Goal: Task Accomplishment & Management: Manage account settings

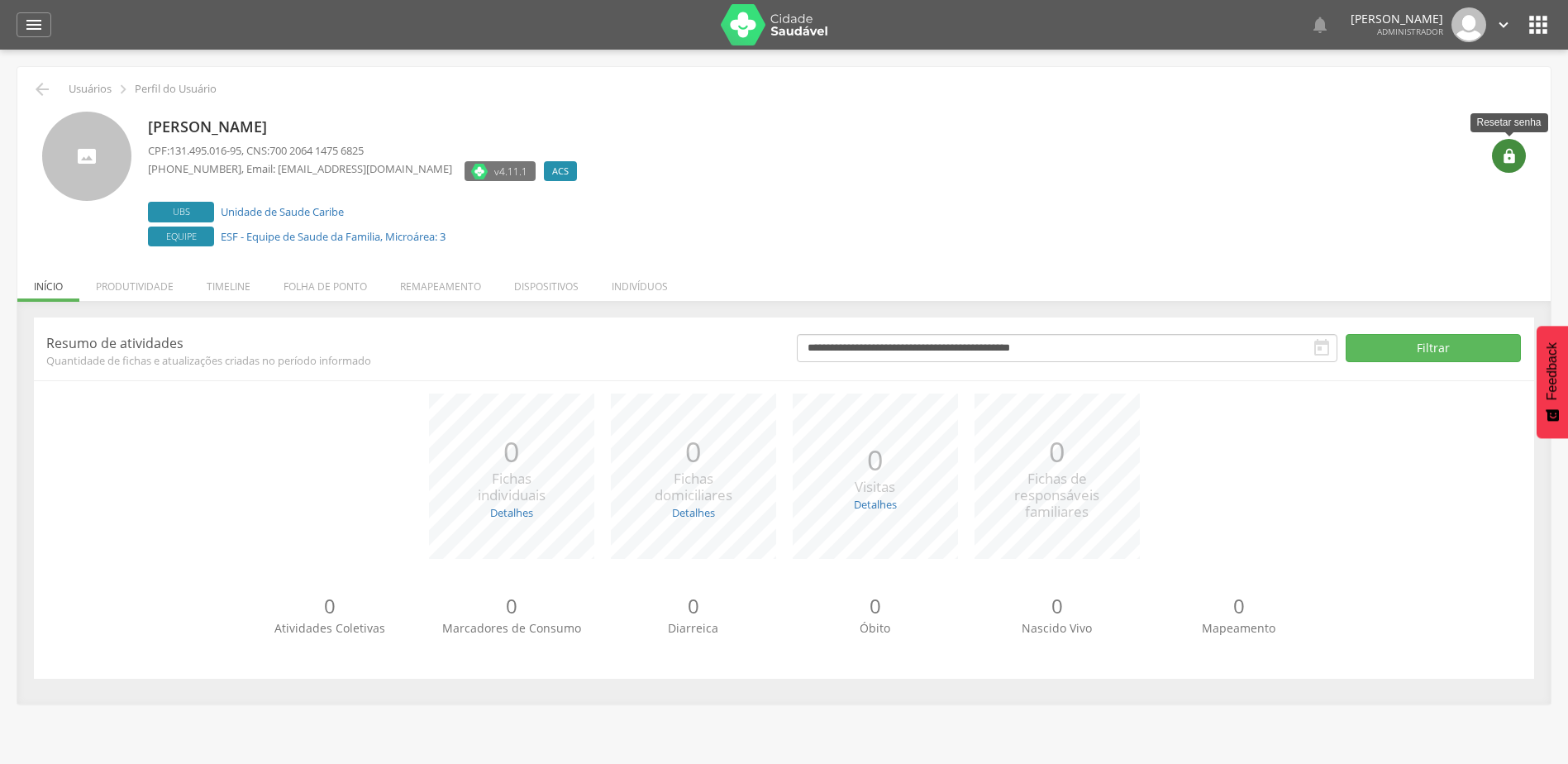
click at [1511, 160] on icon "" at bounding box center [1509, 156] width 16 height 16
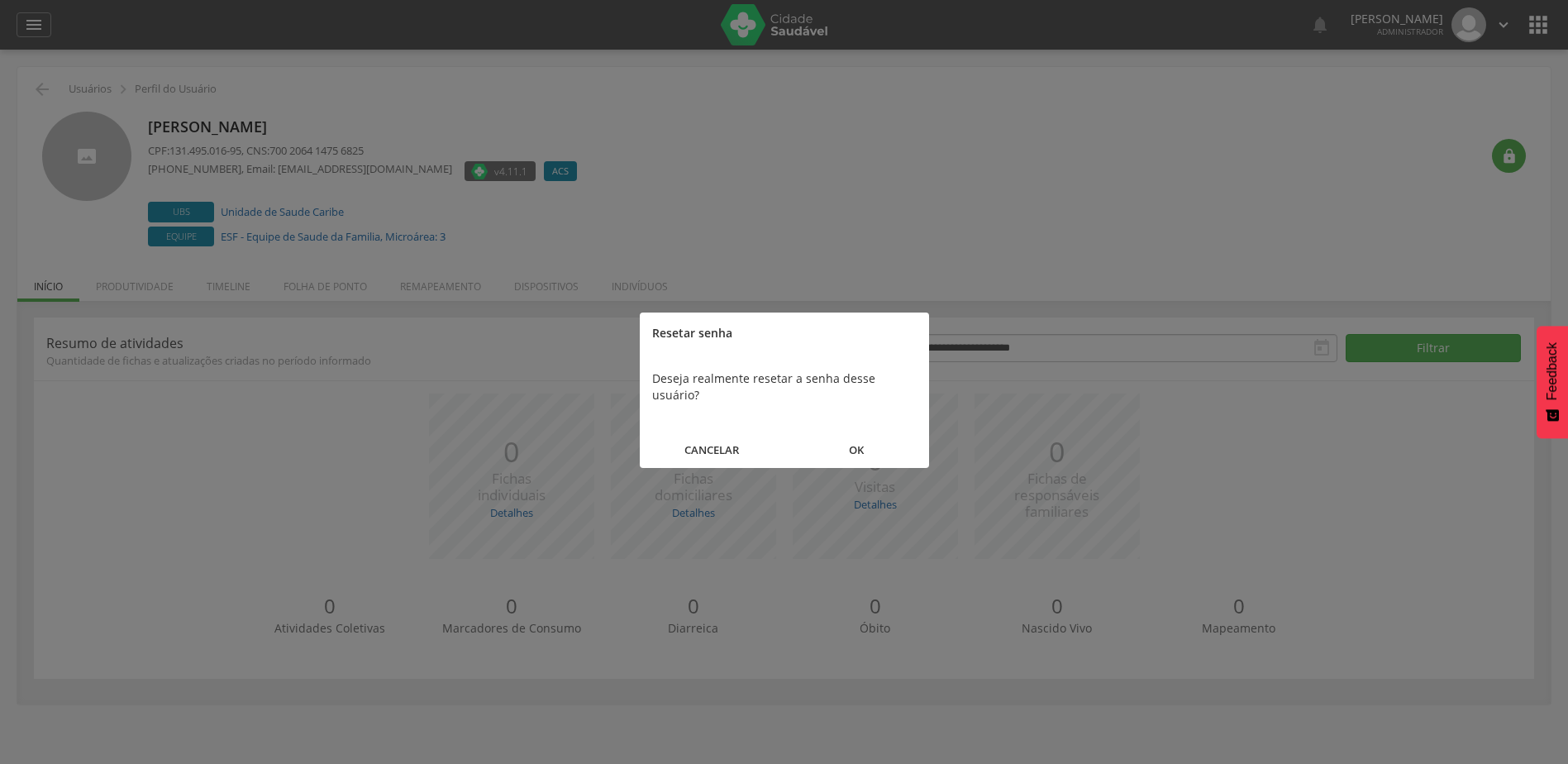
click at [876, 432] on button "OK" at bounding box center [857, 450] width 145 height 35
drag, startPoint x: 788, startPoint y: 402, endPoint x: 802, endPoint y: 428, distance: 29.5
click at [788, 401] on div "Nova senha: uozi" at bounding box center [784, 379] width 289 height 50
click at [803, 446] on button "FECHAR" at bounding box center [784, 433] width 289 height 35
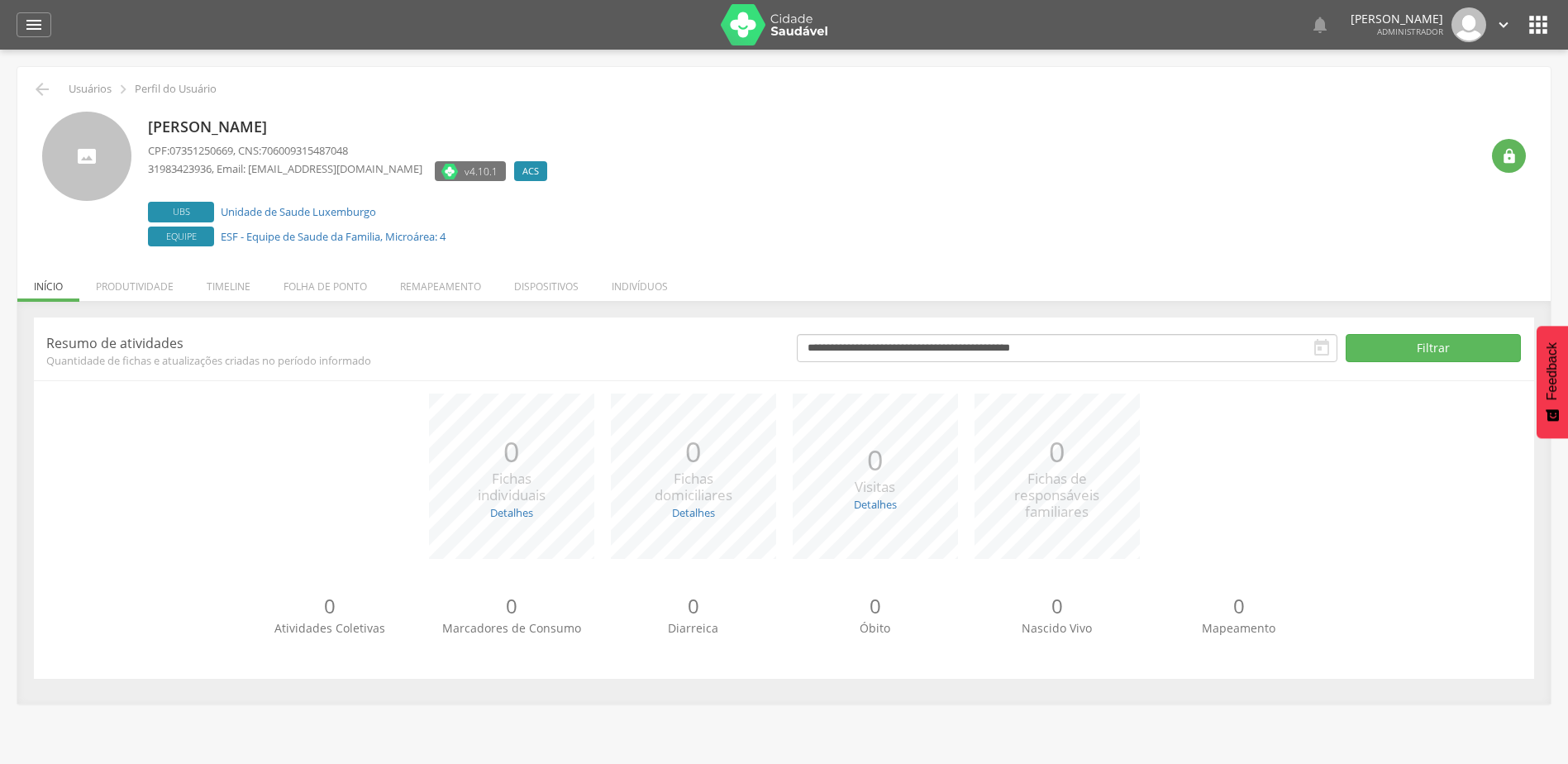
drag, startPoint x: 354, startPoint y: 124, endPoint x: 145, endPoint y: 127, distance: 209.0
click at [145, 127] on div "Poliana Pereira Batista CPF: 07351250669 , CNS: 706009315487048 31983423936 , E…" at bounding box center [784, 180] width 1484 height 139
drag, startPoint x: 145, startPoint y: 127, endPoint x: 159, endPoint y: 133, distance: 15.2
copy p "Poliana Pereira Batista"
click at [1516, 157] on icon "" at bounding box center [1509, 156] width 16 height 16
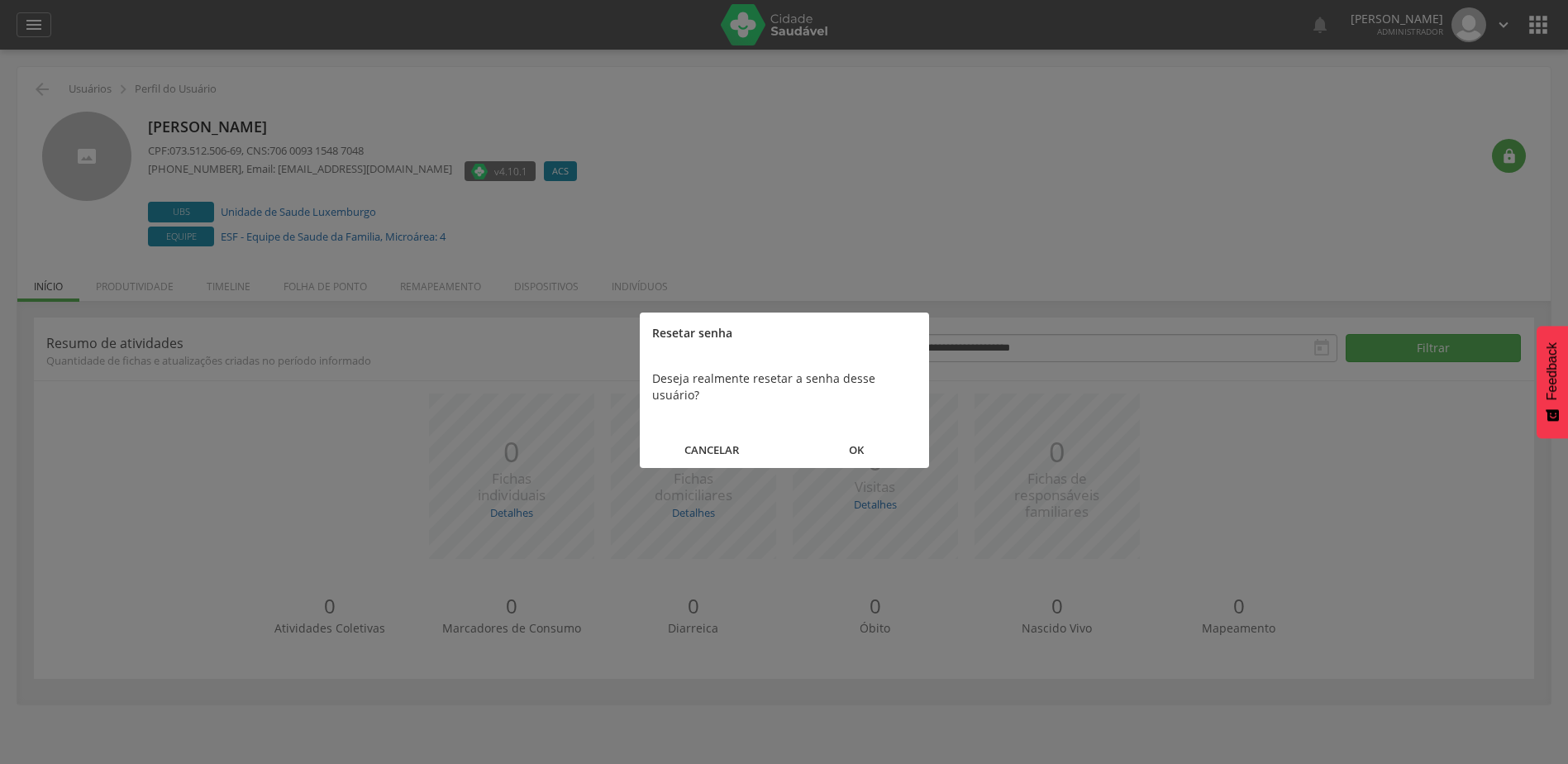
click at [851, 432] on button "OK" at bounding box center [857, 450] width 145 height 35
